Goal: Information Seeking & Learning: Learn about a topic

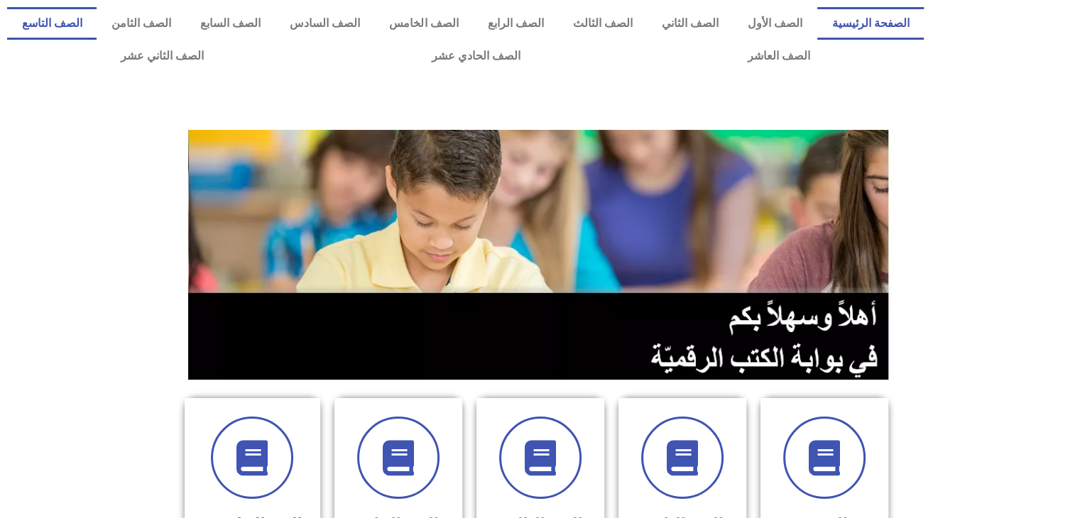
click at [97, 29] on link "الصف التاسع" at bounding box center [51, 23] width 89 height 33
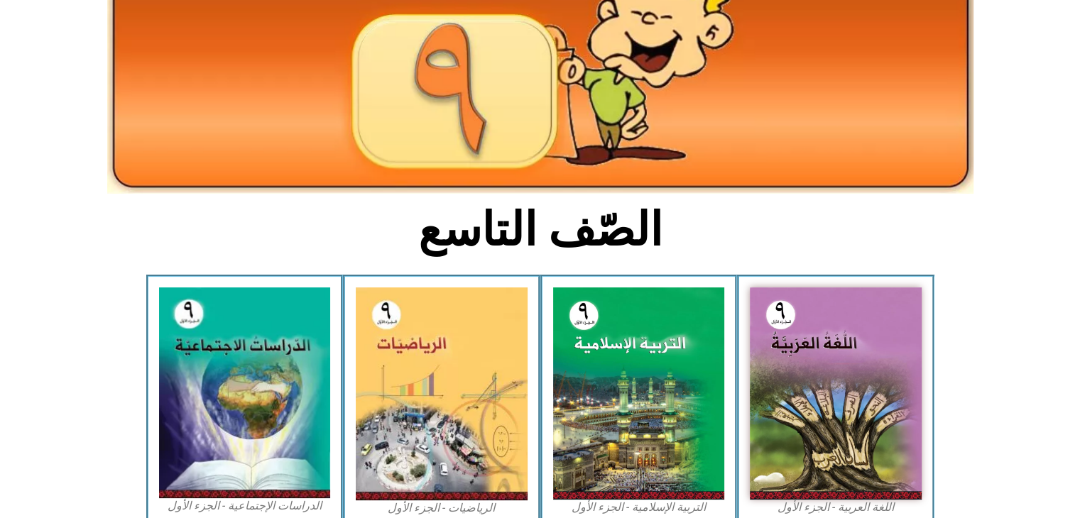
scroll to position [170, 0]
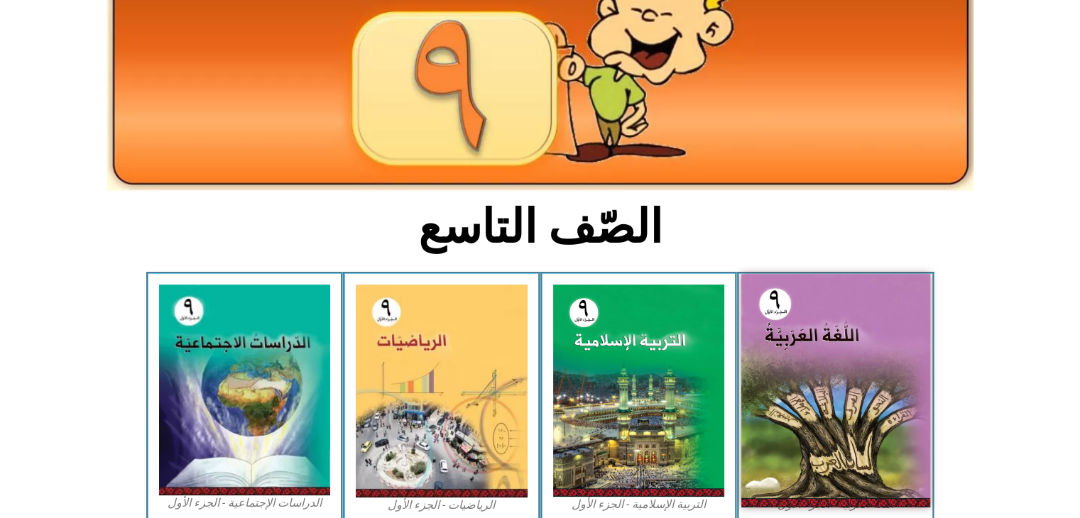
click at [781, 313] on img at bounding box center [835, 391] width 189 height 234
